Goal: Information Seeking & Learning: Learn about a topic

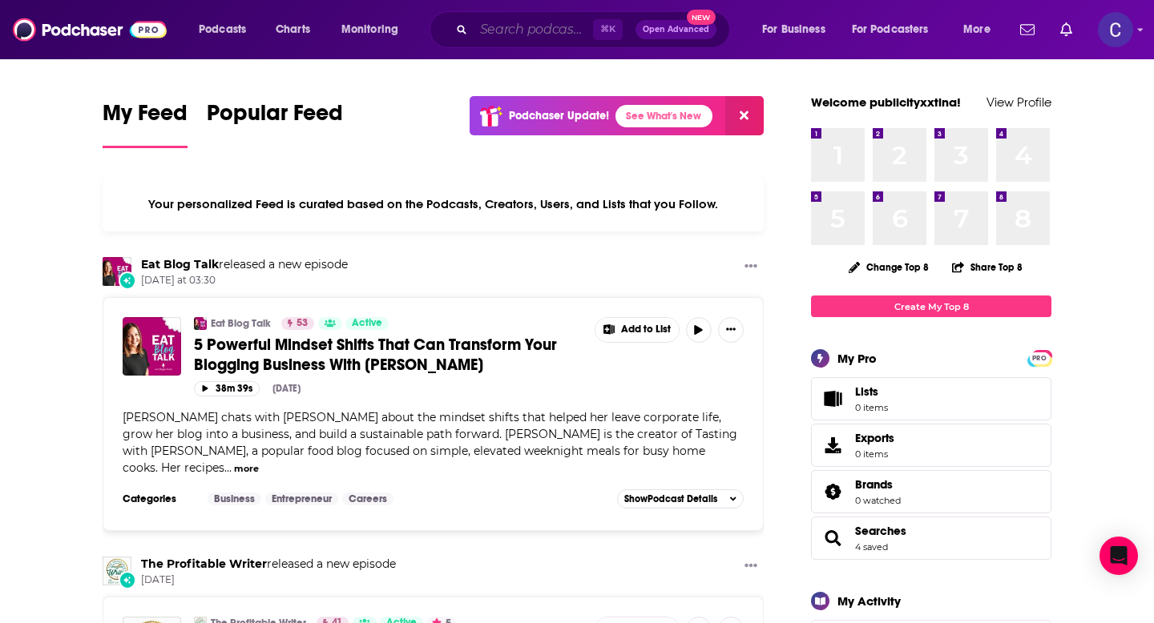
click at [542, 29] on input "Search podcasts, credits, & more..." at bounding box center [533, 30] width 119 height 26
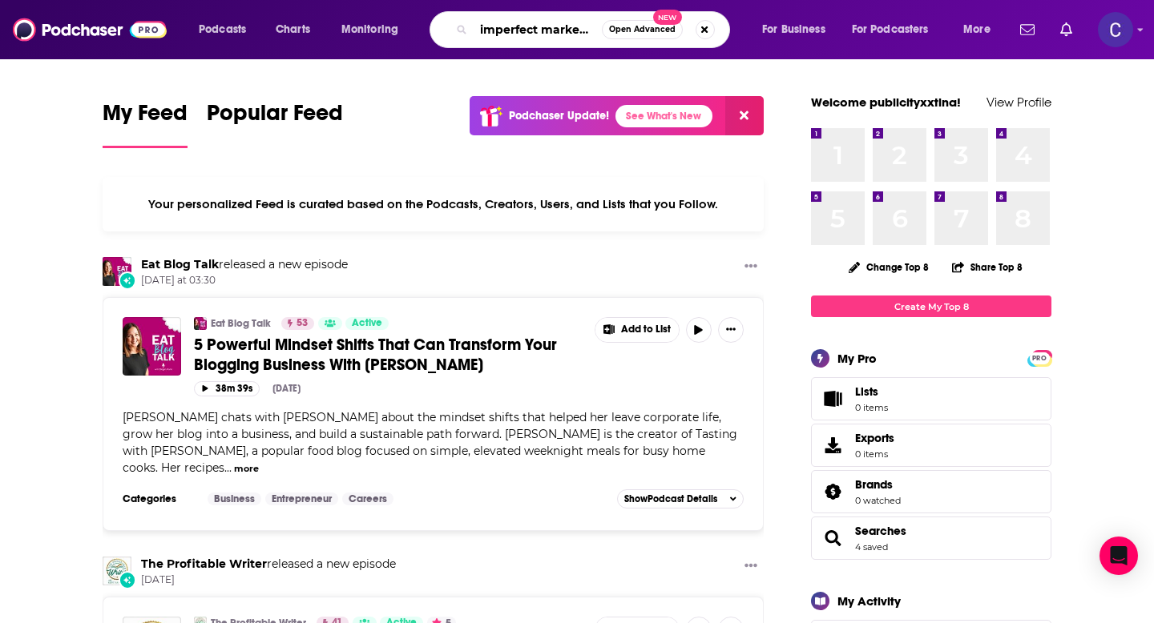
scroll to position [0, 9]
type input "imperfect marketing"
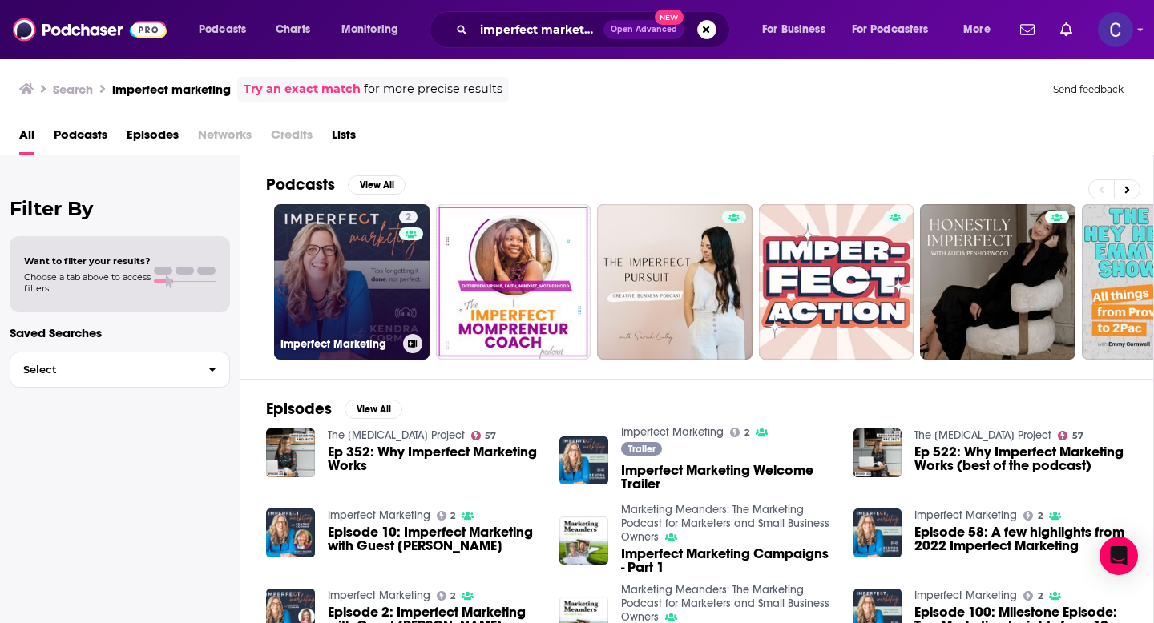
click at [323, 284] on link "2 Imperfect Marketing" at bounding box center [351, 281] width 155 height 155
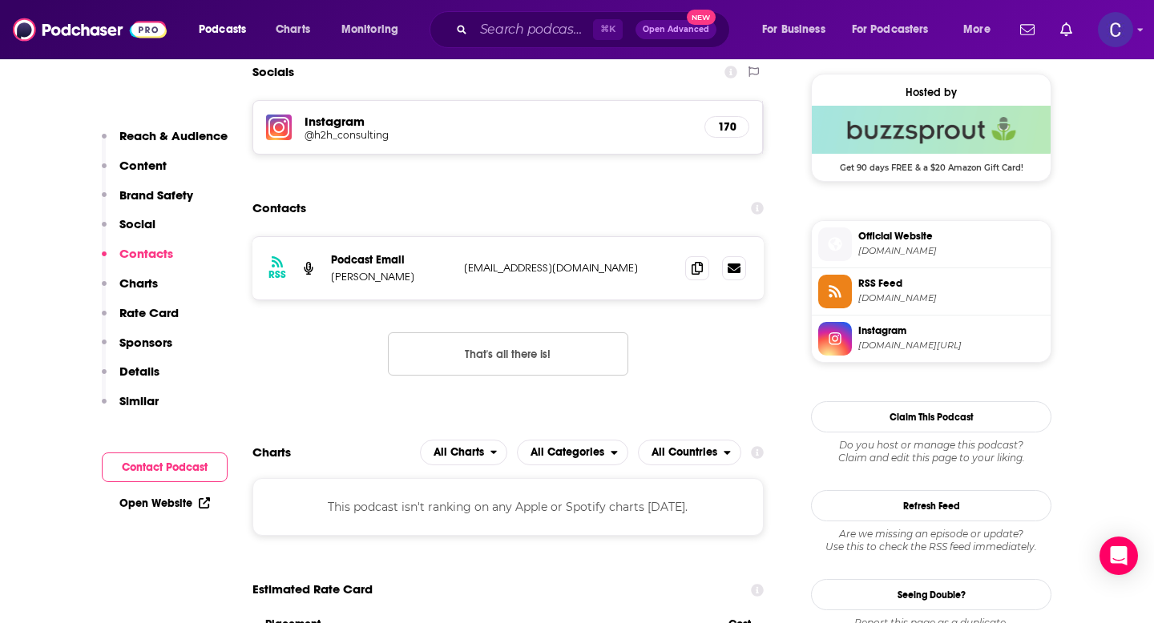
scroll to position [1288, 0]
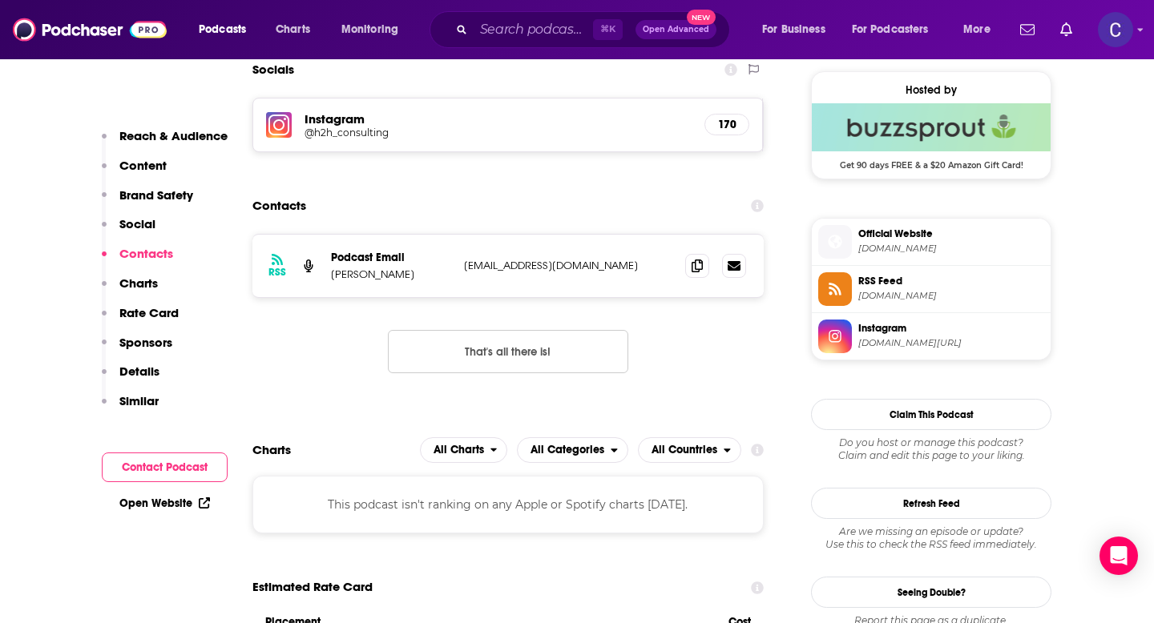
click at [602, 121] on h5 "Instagram" at bounding box center [497, 118] width 387 height 15
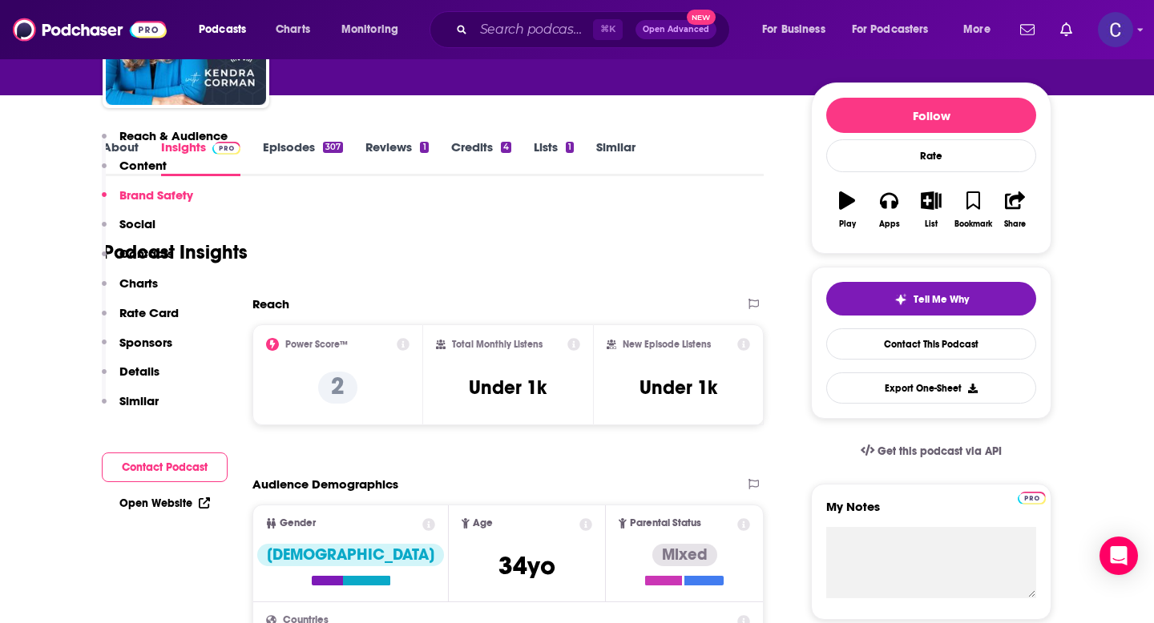
scroll to position [0, 0]
